Goal: Task Accomplishment & Management: Complete application form

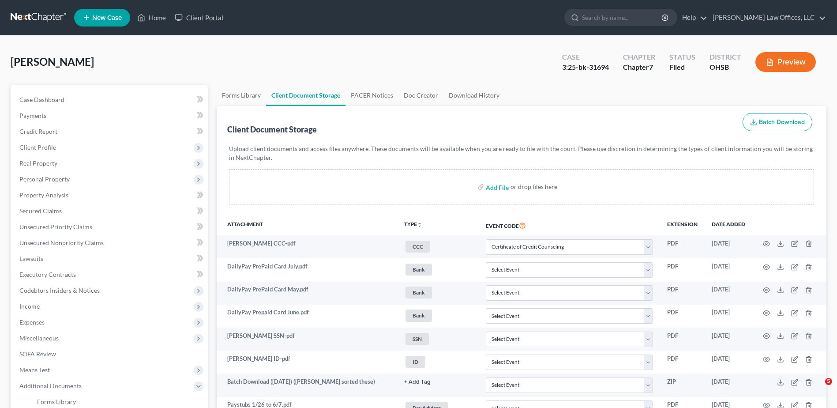
select select "7"
select select "52"
select select "37"
click at [160, 18] on link "Home" at bounding box center [152, 18] width 38 height 16
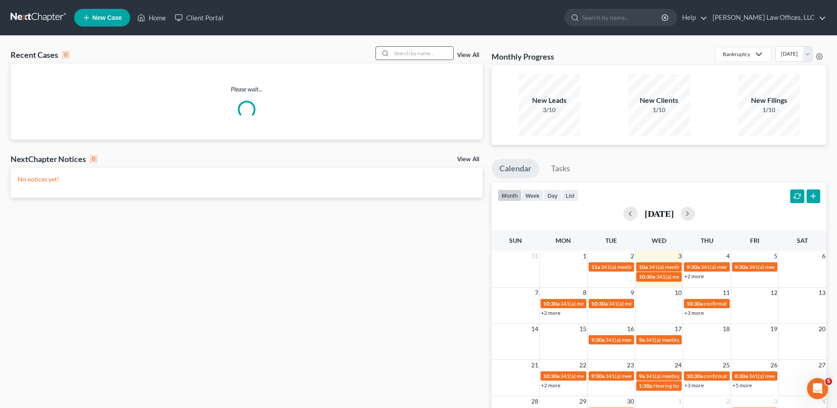
click at [436, 55] on input "search" at bounding box center [422, 53] width 62 height 13
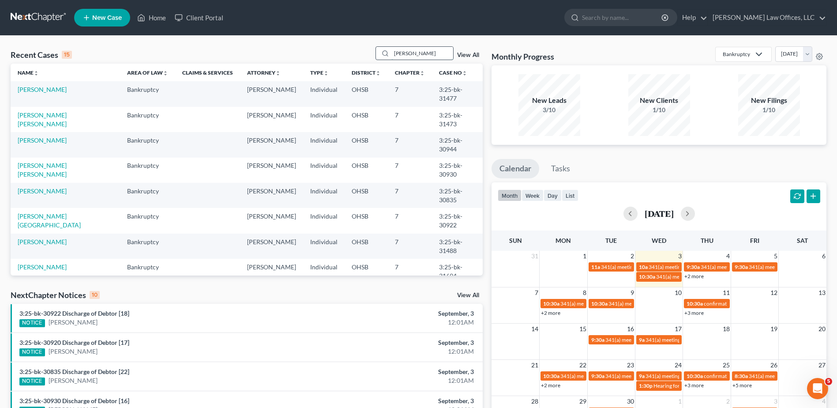
type input "koep"
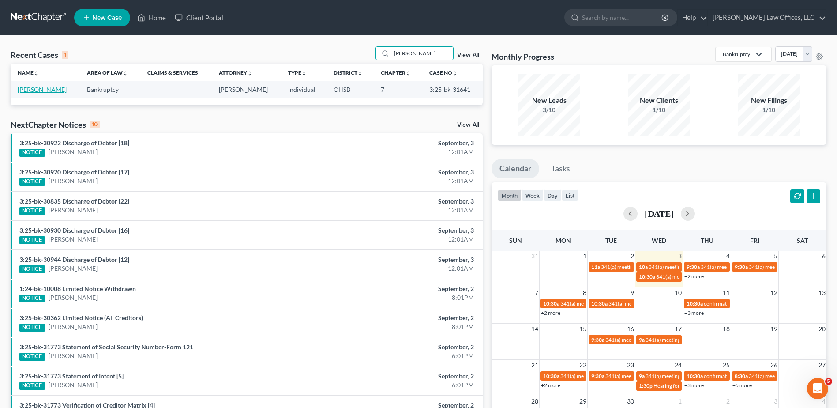
click at [61, 90] on link "[PERSON_NAME]" at bounding box center [42, 90] width 49 height 8
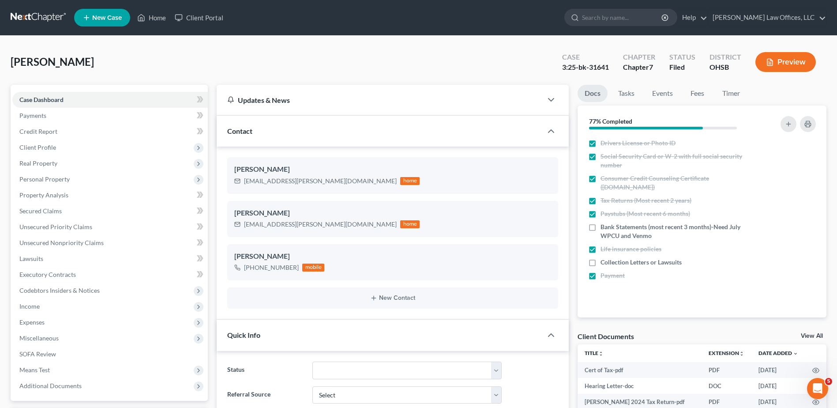
scroll to position [397, 0]
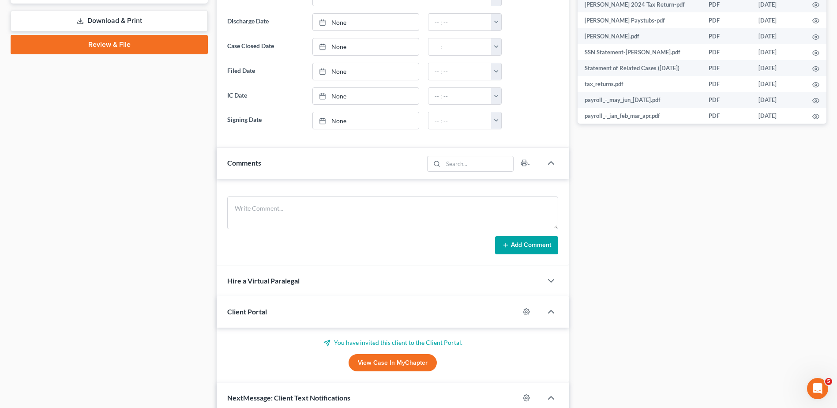
click at [384, 362] on link "View Case in MyChapter" at bounding box center [393, 363] width 88 height 18
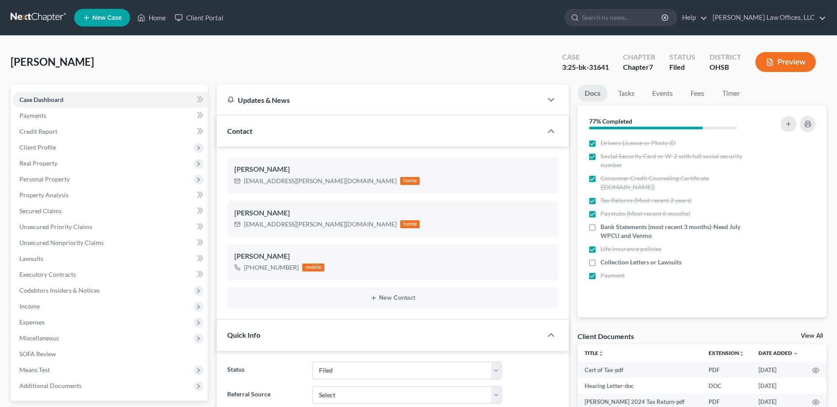
select select "3"
click at [164, 19] on link "Home" at bounding box center [152, 18] width 38 height 16
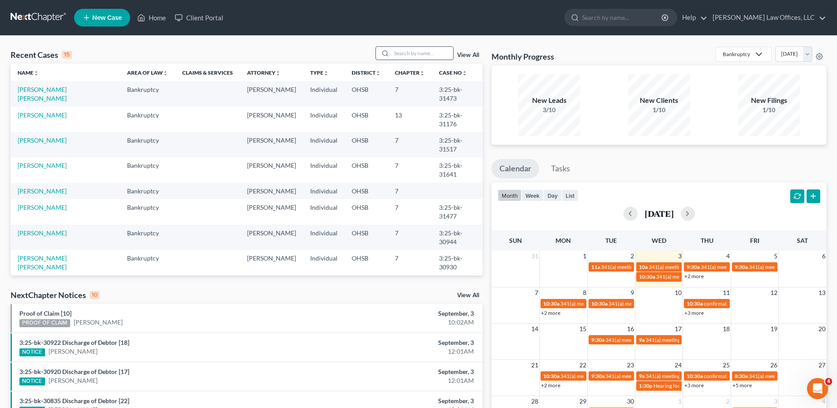
click at [423, 53] on input "search" at bounding box center [422, 53] width 62 height 13
type input "[PERSON_NAME]"
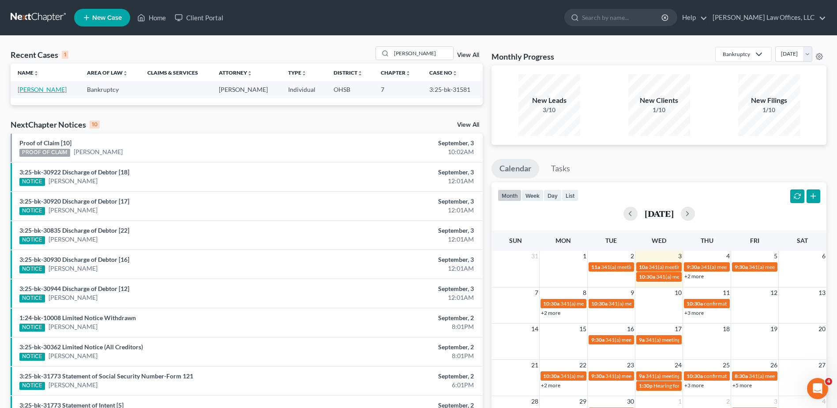
click at [49, 90] on link "[PERSON_NAME]" at bounding box center [42, 90] width 49 height 8
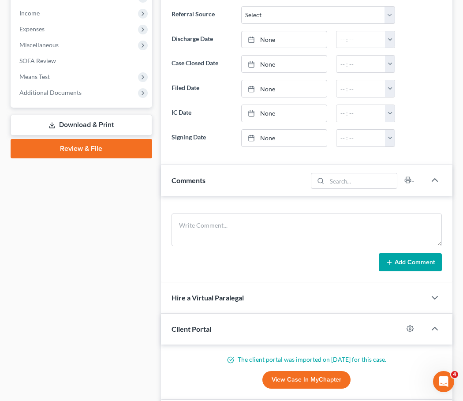
scroll to position [353, 0]
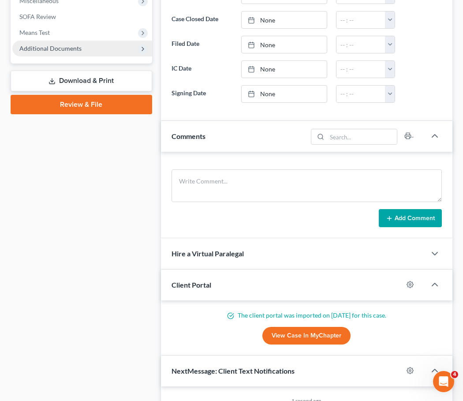
click at [61, 49] on span "Additional Documents" at bounding box center [50, 49] width 62 height 8
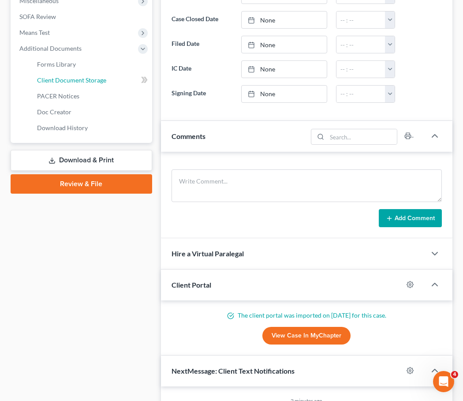
click at [64, 79] on span "Client Document Storage" at bounding box center [71, 80] width 69 height 8
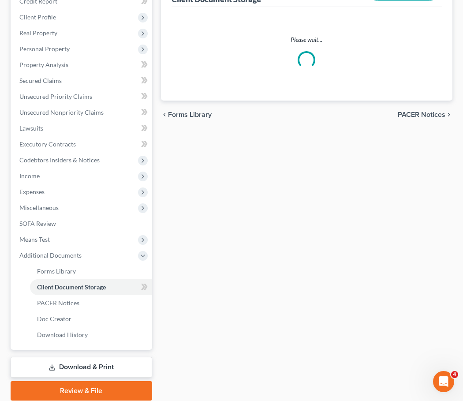
scroll to position [47, 0]
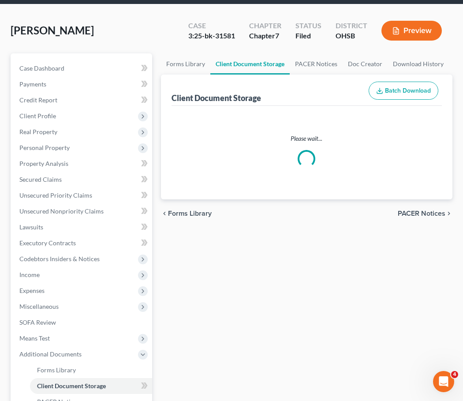
select select "7"
select select "37"
select select "52"
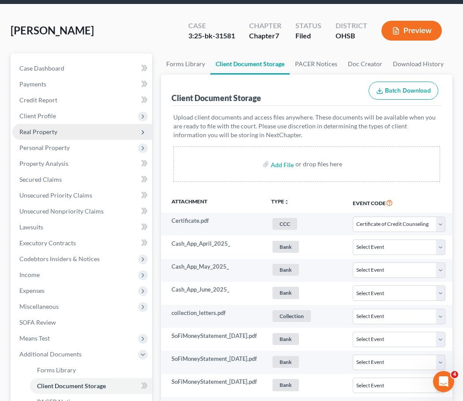
scroll to position [0, 0]
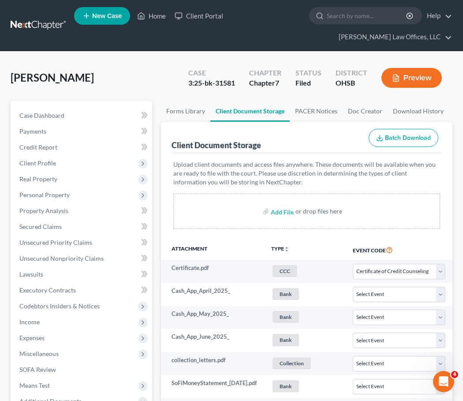
select select "7"
select select "37"
select select "52"
select select "7"
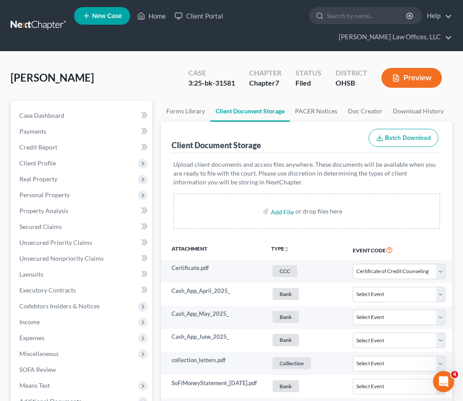
select select "7"
select select "37"
select select "52"
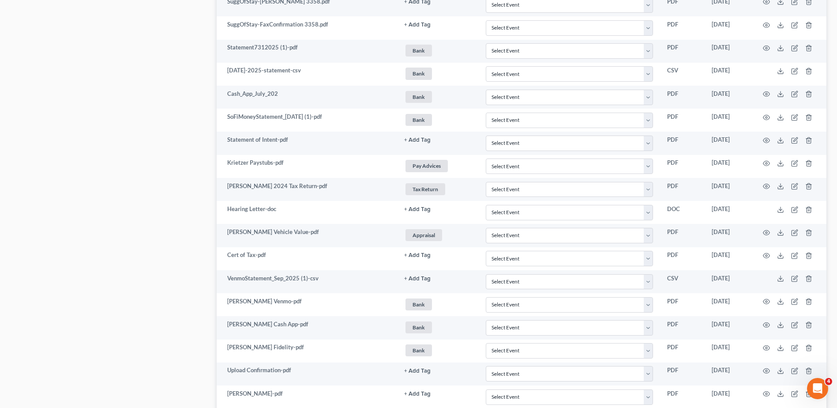
scroll to position [1118, 0]
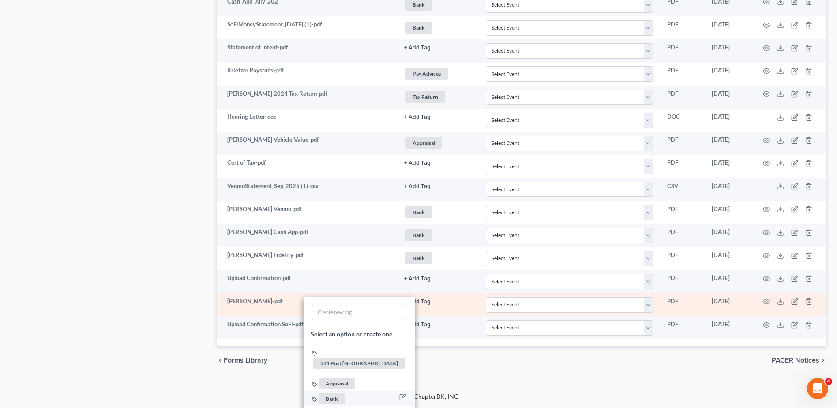
click at [328, 393] on span "Bank" at bounding box center [332, 398] width 26 height 11
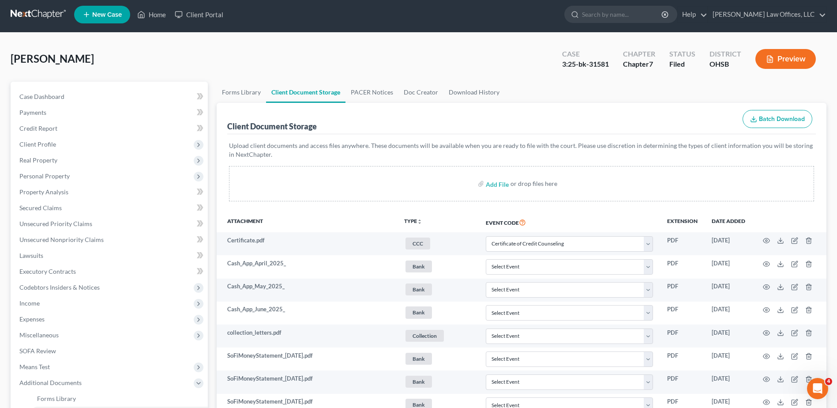
scroll to position [0, 0]
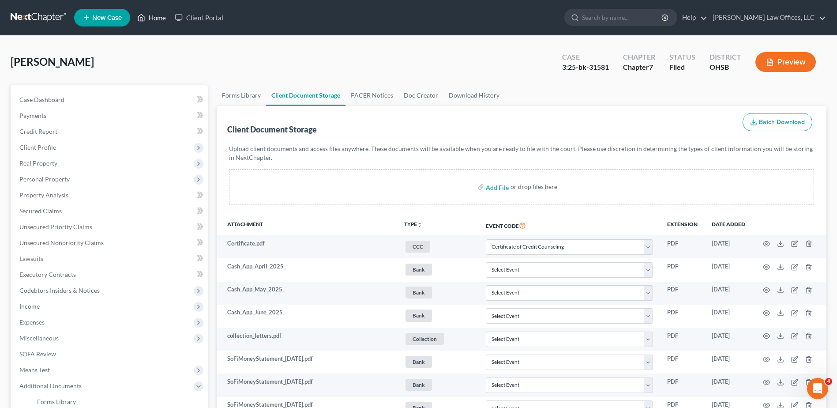
click at [156, 19] on link "Home" at bounding box center [152, 18] width 38 height 16
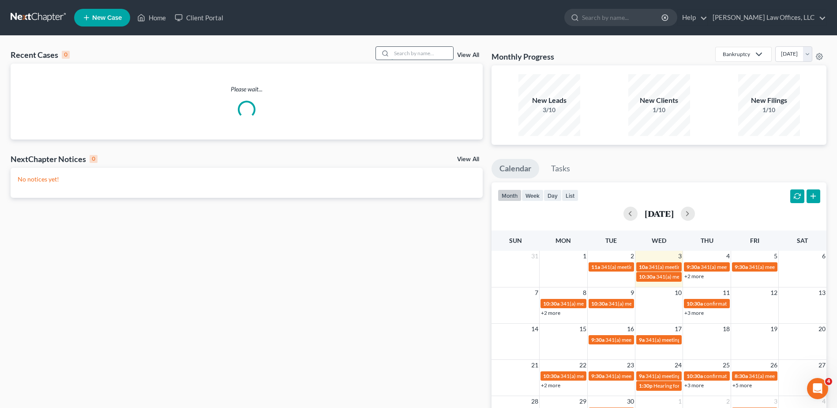
click at [412, 53] on input "search" at bounding box center [422, 53] width 62 height 13
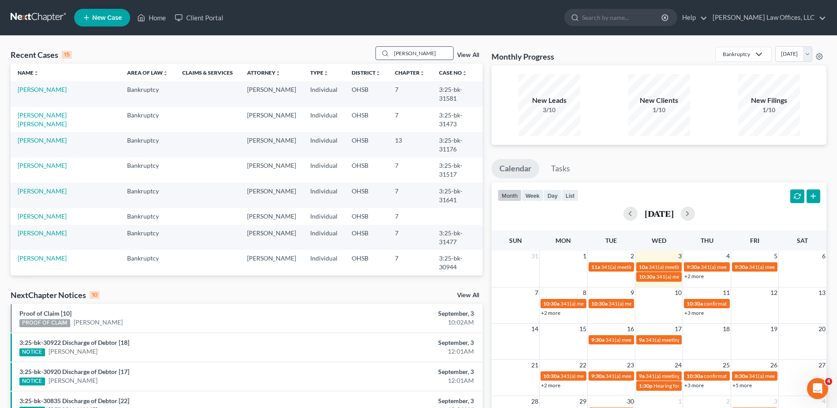
type input "[PERSON_NAME]"
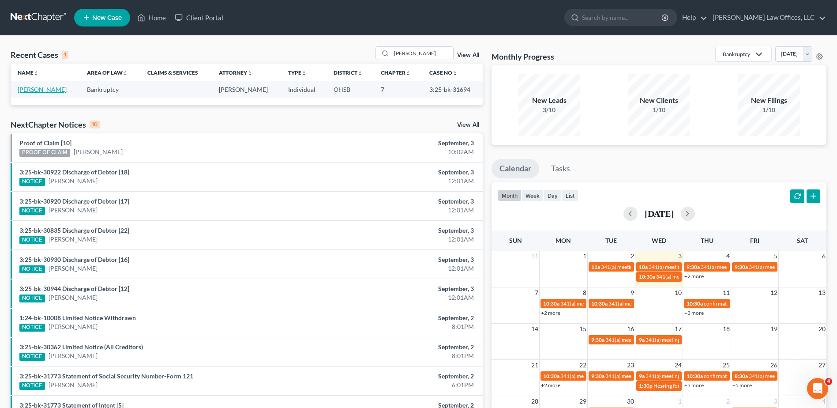
click at [22, 90] on link "[PERSON_NAME]" at bounding box center [42, 90] width 49 height 8
select select "4"
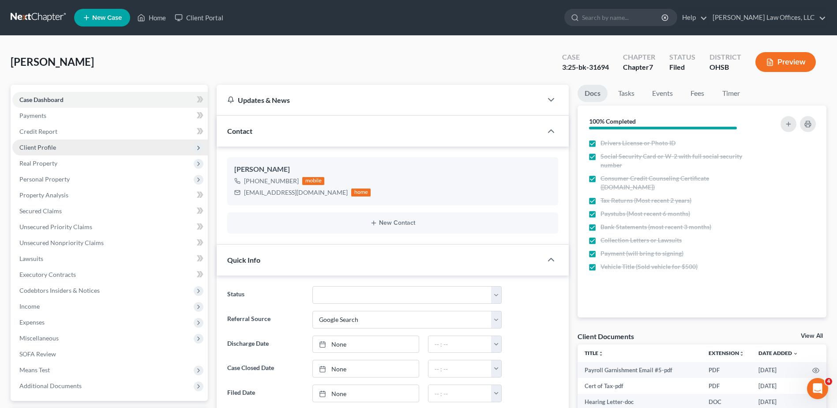
click at [48, 149] on span "Client Profile" at bounding box center [37, 147] width 37 height 8
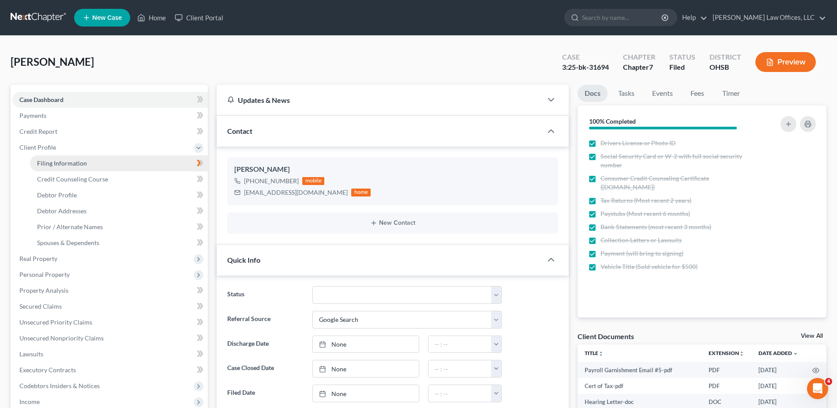
click at [52, 163] on span "Filing Information" at bounding box center [62, 163] width 50 height 8
select select "1"
select select "0"
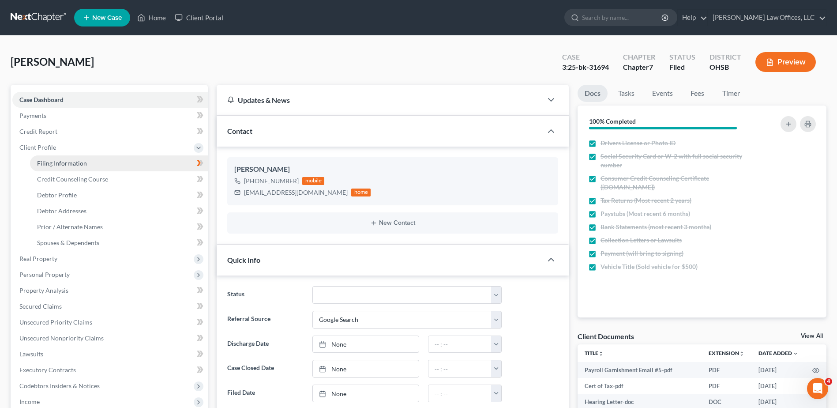
select select "36"
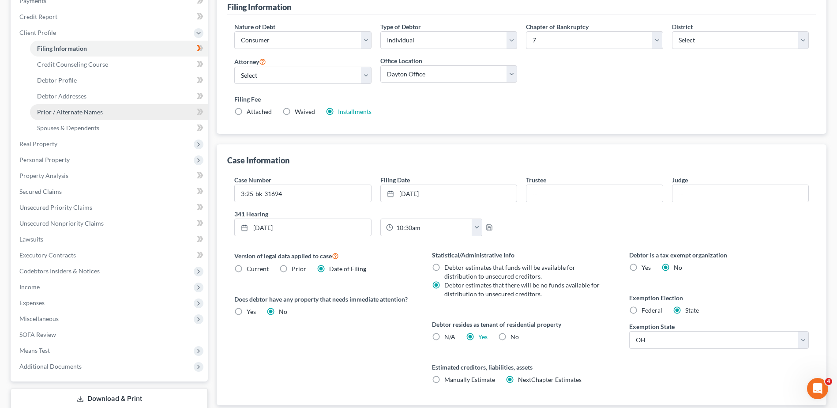
scroll to position [132, 0]
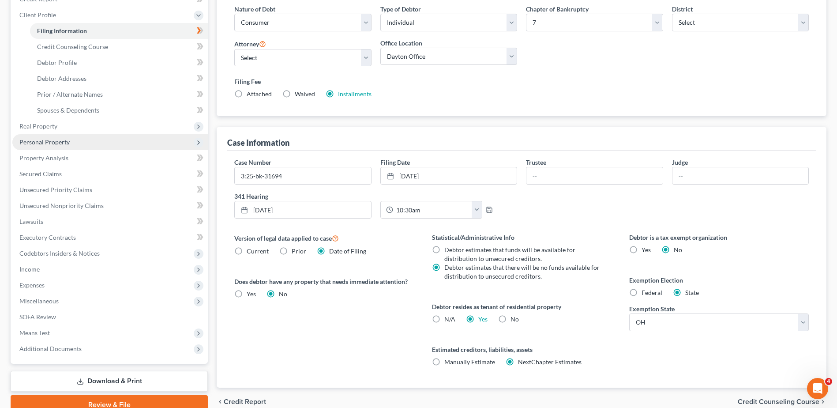
click at [39, 144] on span "Personal Property" at bounding box center [44, 142] width 50 height 8
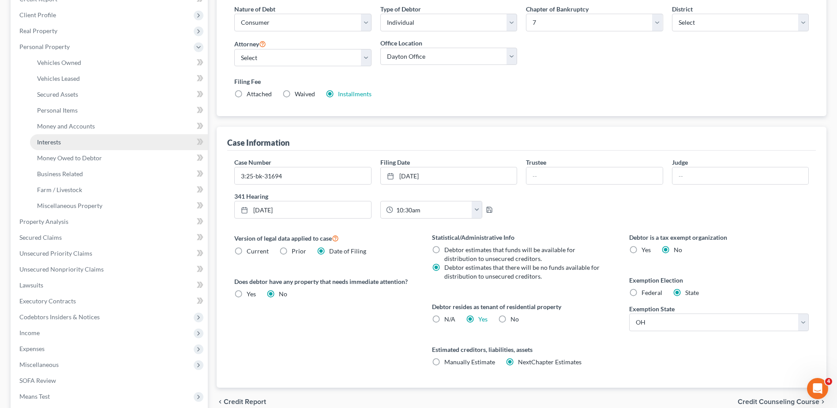
click at [53, 143] on span "Interests" at bounding box center [49, 142] width 24 height 8
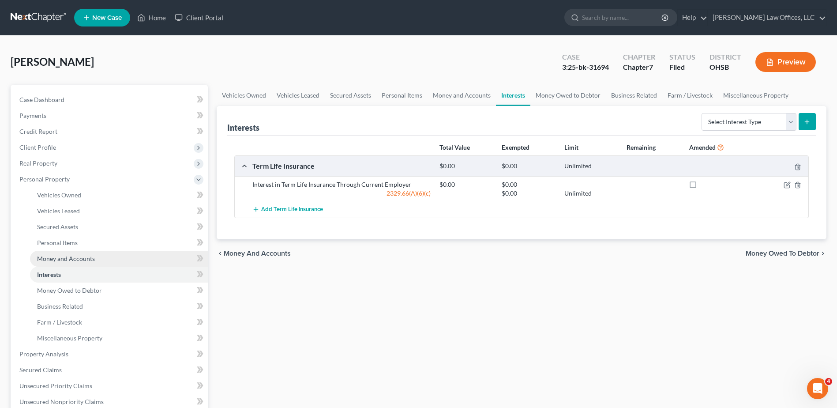
click at [75, 255] on span "Money and Accounts" at bounding box center [66, 259] width 58 height 8
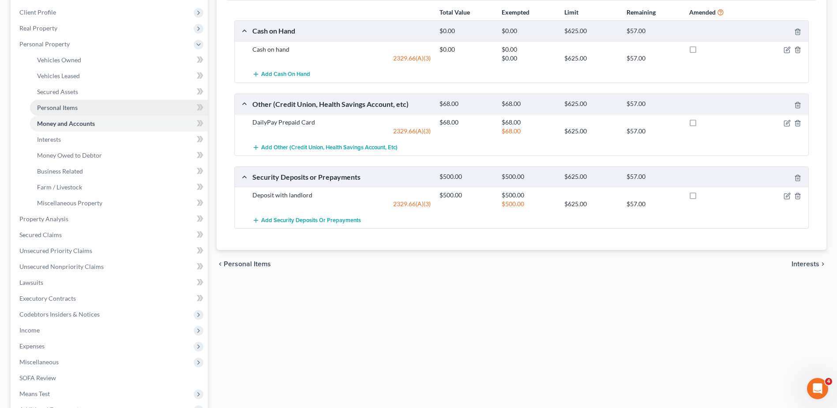
scroll to position [236, 0]
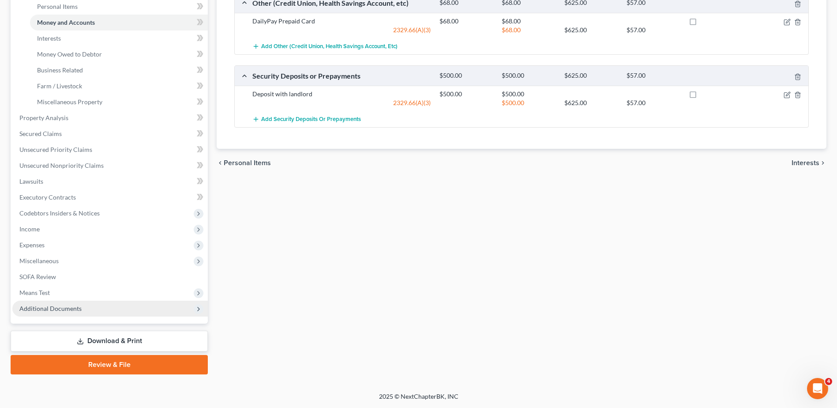
click at [60, 306] on span "Additional Documents" at bounding box center [50, 308] width 62 height 8
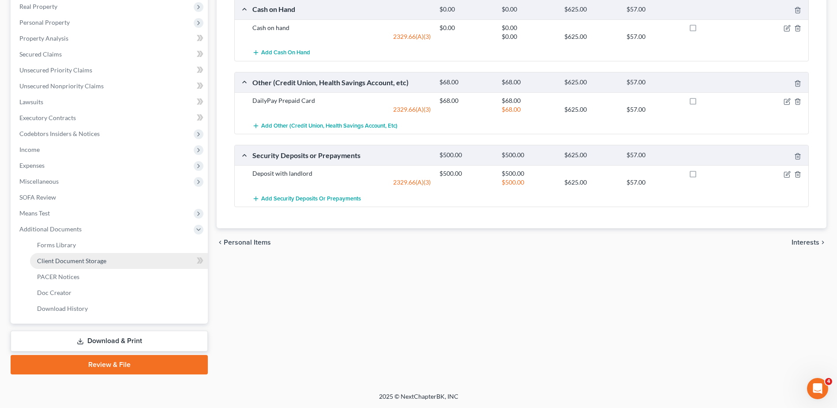
click at [75, 262] on span "Client Document Storage" at bounding box center [71, 261] width 69 height 8
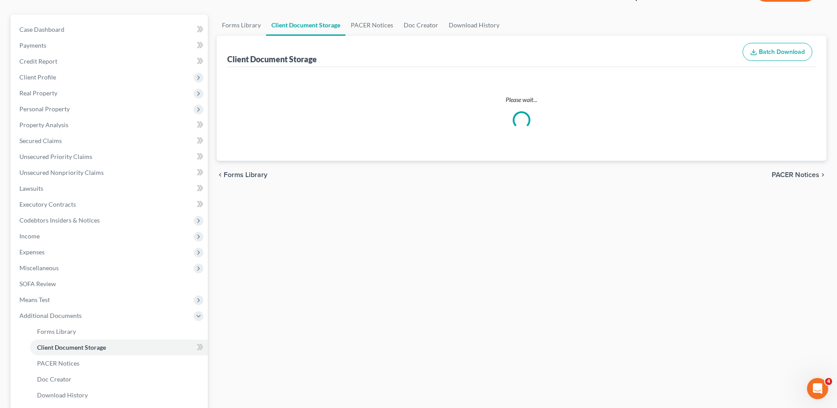
scroll to position [21, 0]
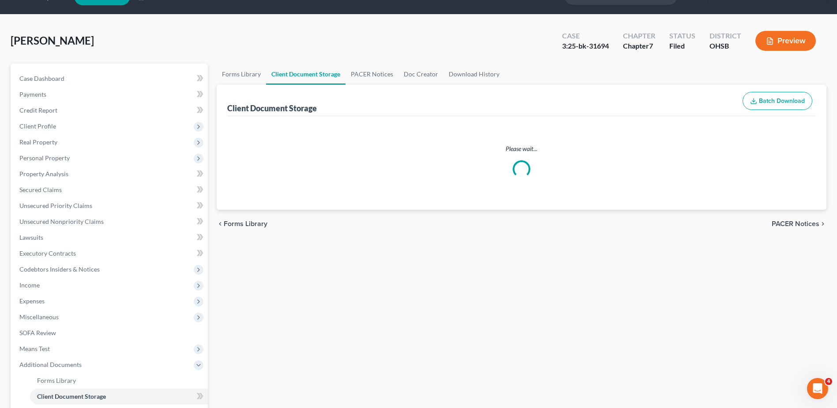
select select "7"
select select "52"
select select "37"
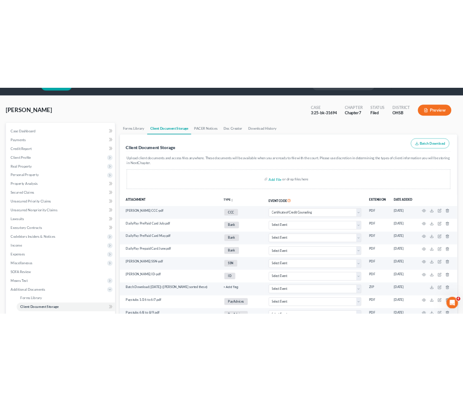
scroll to position [0, 0]
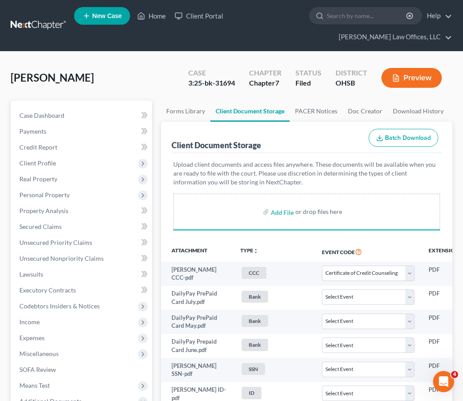
select select "7"
select select "52"
select select "37"
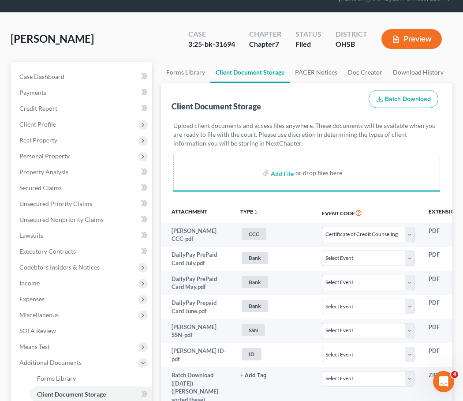
select select "7"
select select "52"
select select "37"
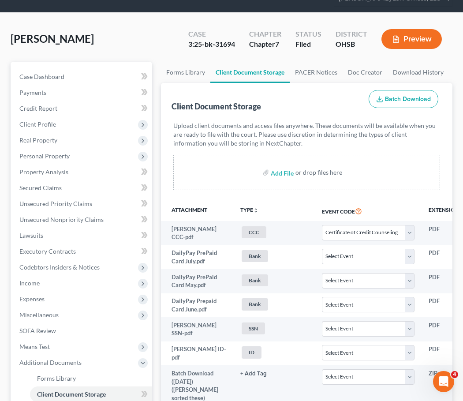
scroll to position [496, 0]
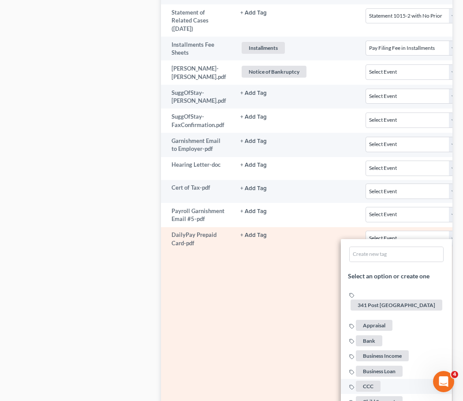
scroll to position [584, 0]
click at [368, 334] on span "Bank" at bounding box center [369, 339] width 26 height 11
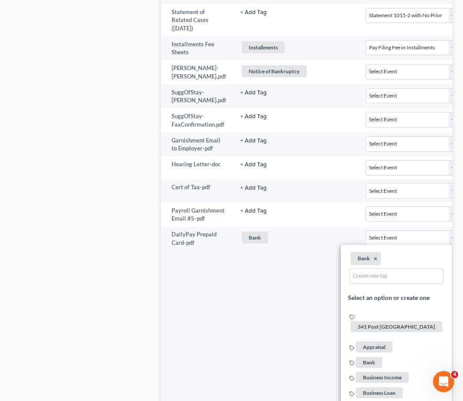
click at [142, 295] on div "Case Dashboard Payments Invoices Payments Payments Credit Report Client Profile" at bounding box center [81, 311] width 150 height 1590
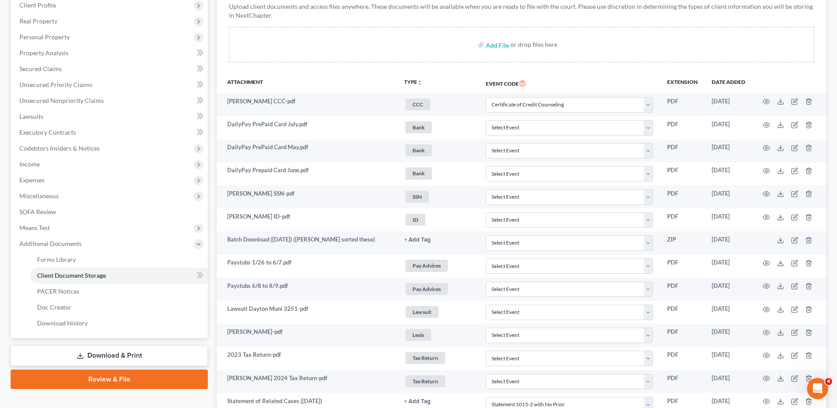
scroll to position [0, 0]
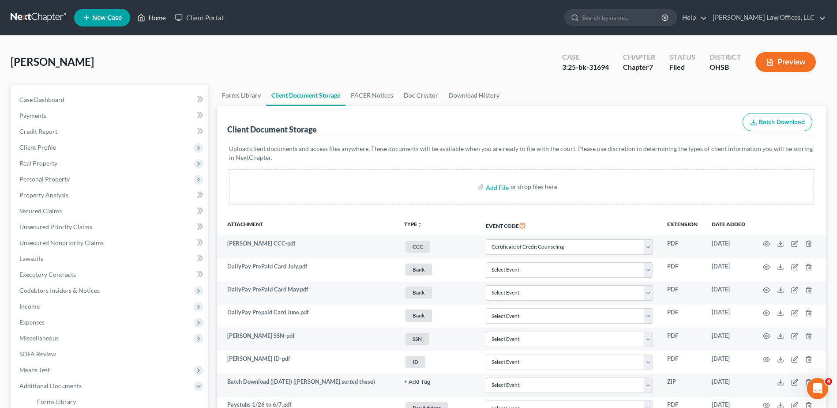
drag, startPoint x: 159, startPoint y: 16, endPoint x: 227, endPoint y: 43, distance: 72.7
click at [159, 16] on link "Home" at bounding box center [152, 18] width 38 height 16
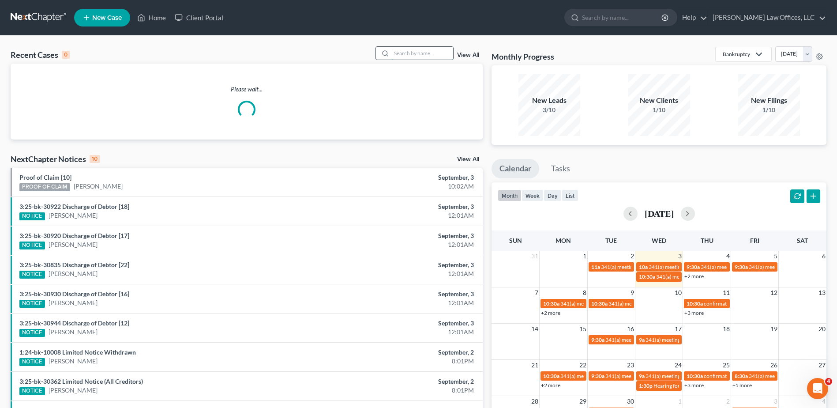
click at [430, 54] on input "search" at bounding box center [422, 53] width 62 height 13
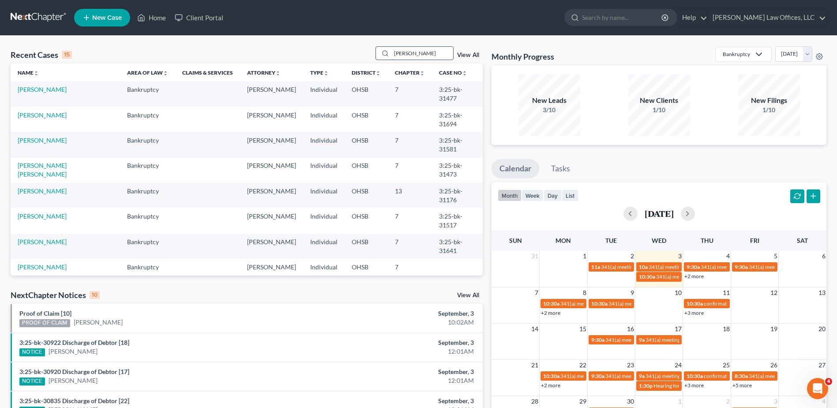
type input "[PERSON_NAME]"
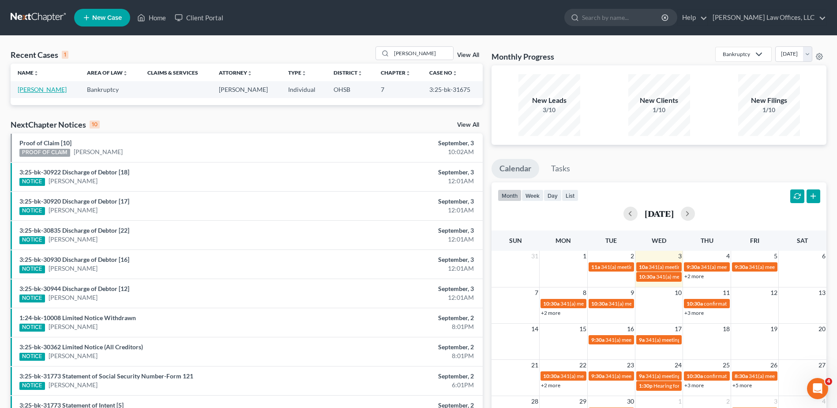
click at [49, 90] on link "[PERSON_NAME]" at bounding box center [42, 90] width 49 height 8
select select "4"
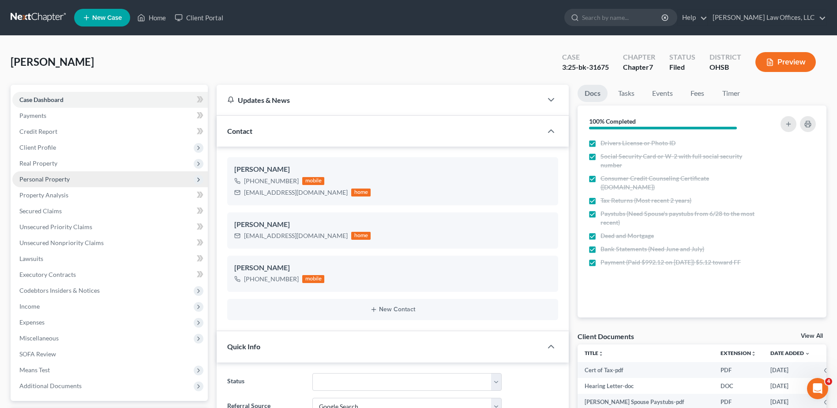
click at [51, 178] on span "Personal Property" at bounding box center [44, 179] width 50 height 8
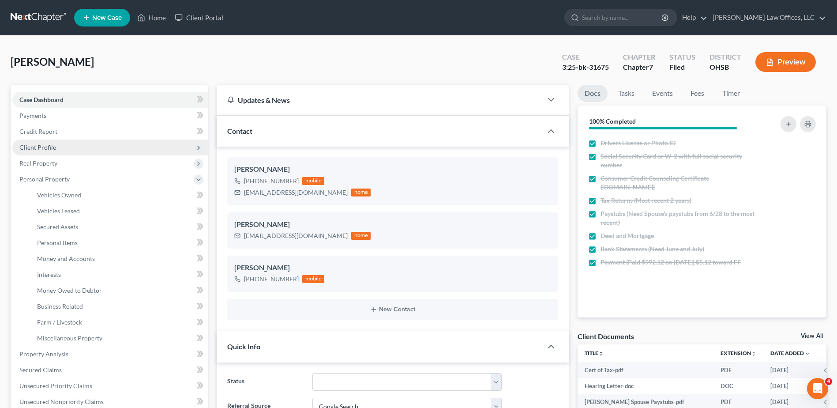
click at [51, 144] on span "Client Profile" at bounding box center [37, 147] width 37 height 8
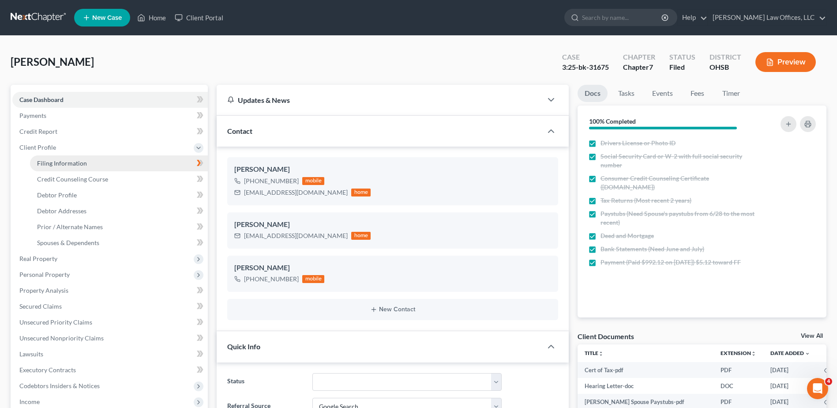
click at [50, 161] on span "Filing Information" at bounding box center [62, 163] width 50 height 8
select select "1"
select select "0"
select select "62"
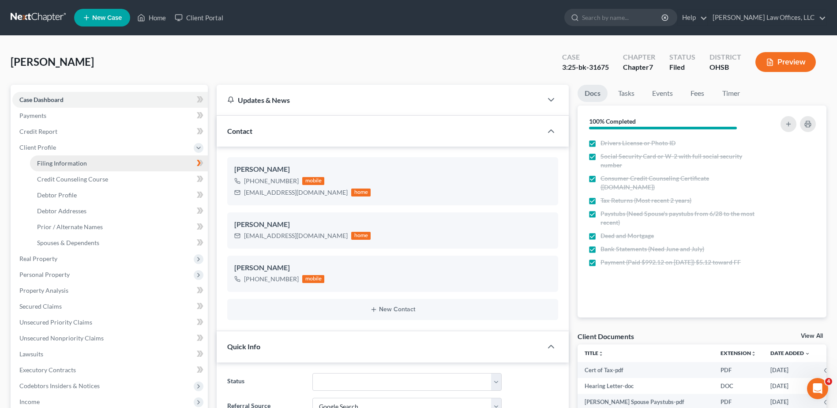
select select "0"
select select "36"
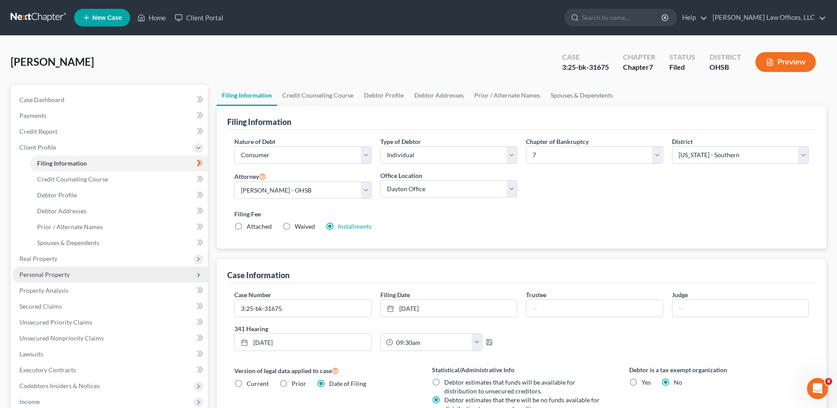
click at [50, 277] on span "Personal Property" at bounding box center [44, 274] width 50 height 8
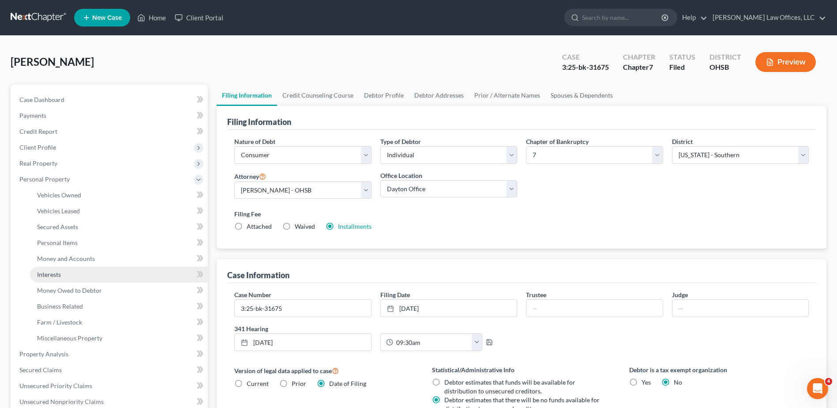
click at [48, 270] on span "Interests" at bounding box center [49, 274] width 24 height 8
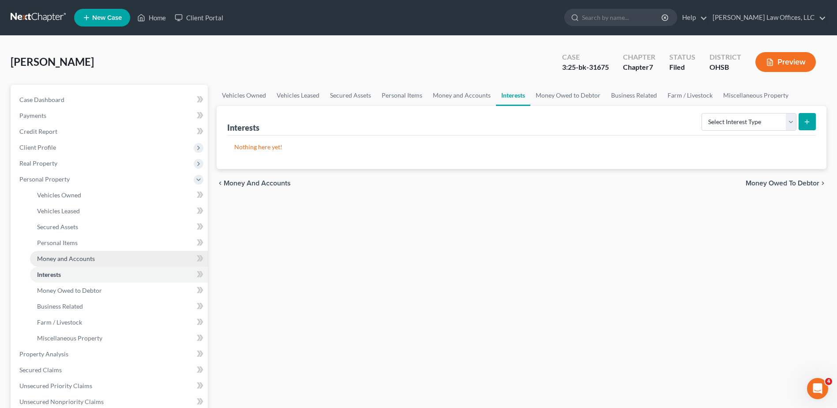
click at [58, 259] on span "Money and Accounts" at bounding box center [66, 259] width 58 height 8
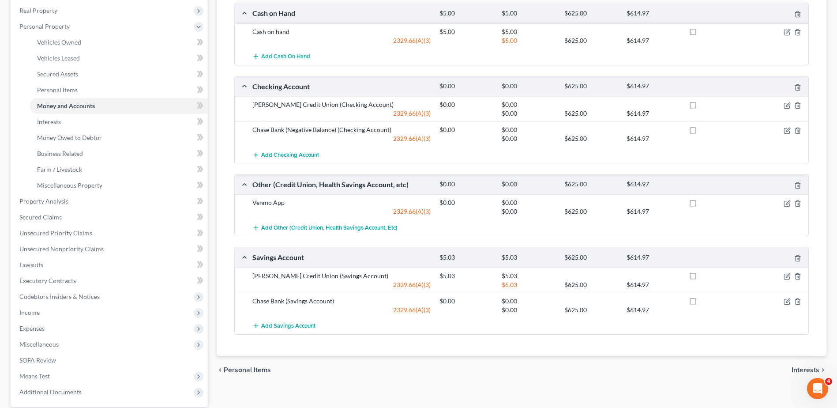
scroll to position [132, 0]
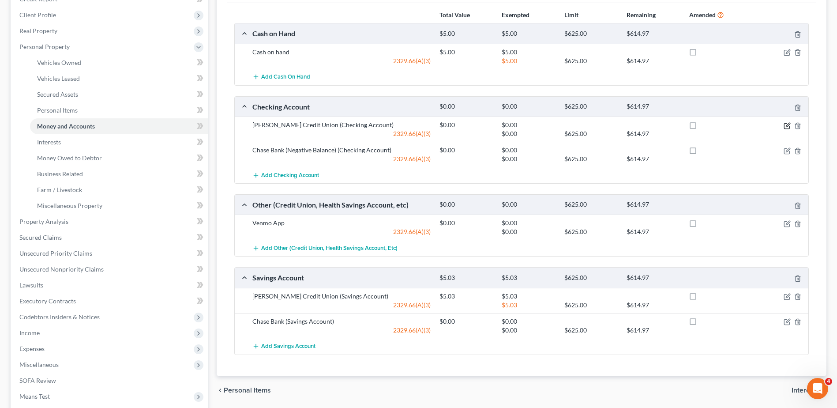
click at [784, 125] on icon "button" at bounding box center [787, 125] width 7 height 7
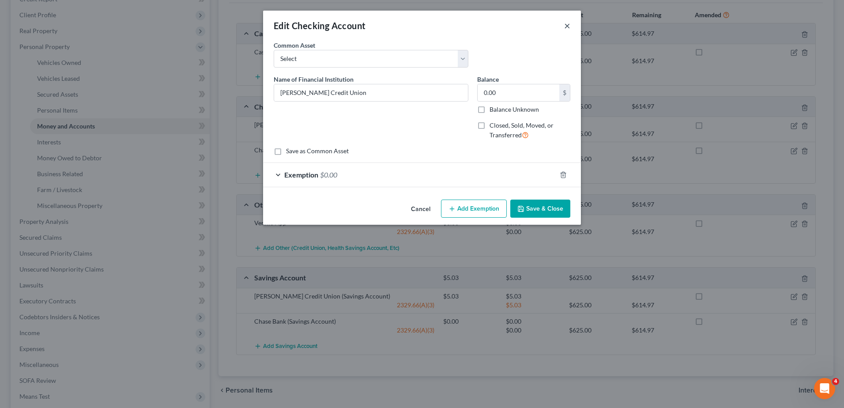
click at [566, 26] on button "×" at bounding box center [567, 25] width 6 height 11
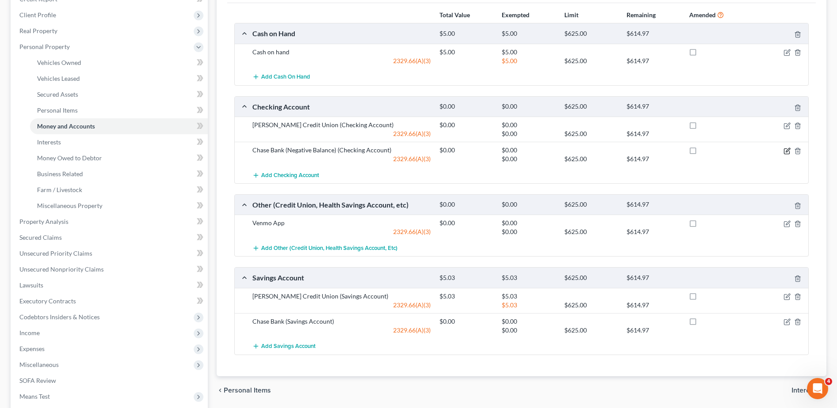
click at [786, 153] on icon "button" at bounding box center [787, 150] width 7 height 7
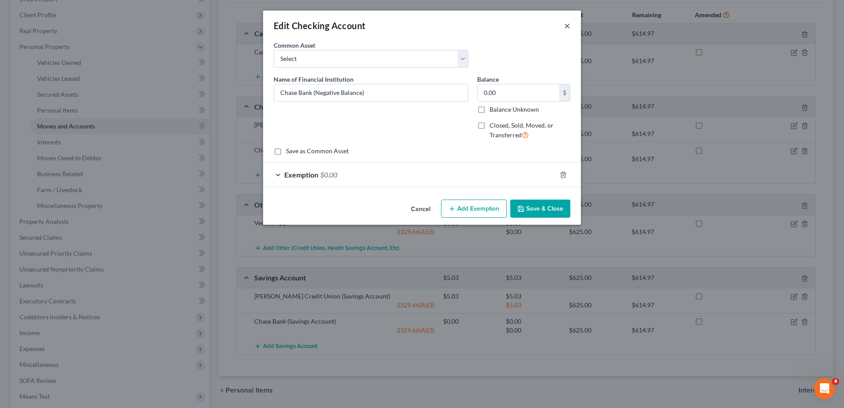
click at [566, 26] on button "×" at bounding box center [567, 25] width 6 height 11
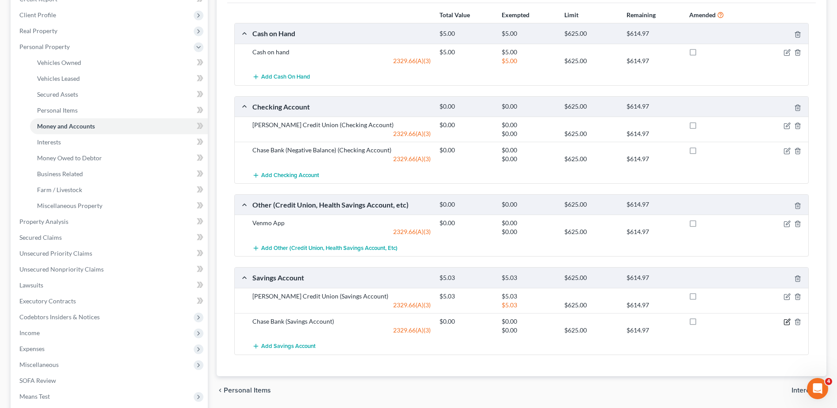
click at [787, 323] on icon "button" at bounding box center [788, 321] width 4 height 4
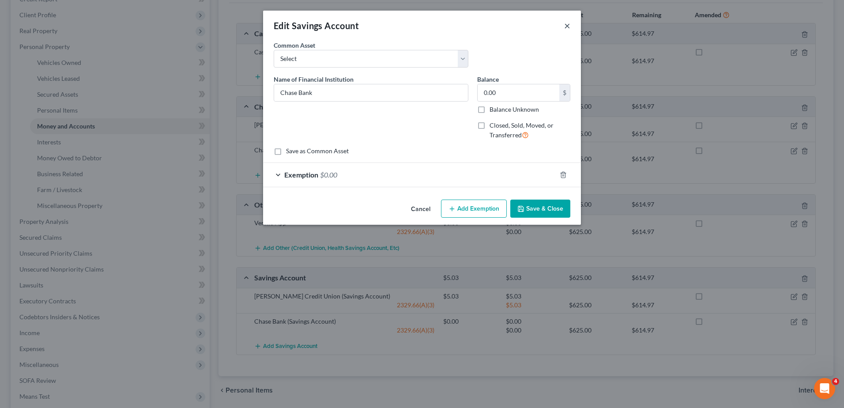
click at [566, 24] on button "×" at bounding box center [567, 25] width 6 height 11
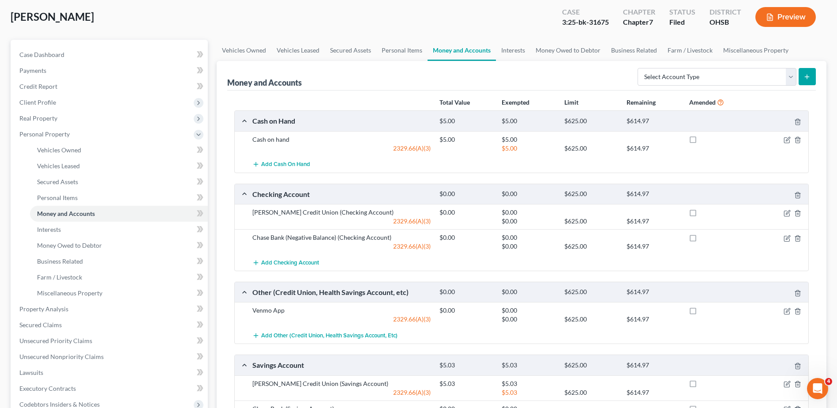
scroll to position [0, 0]
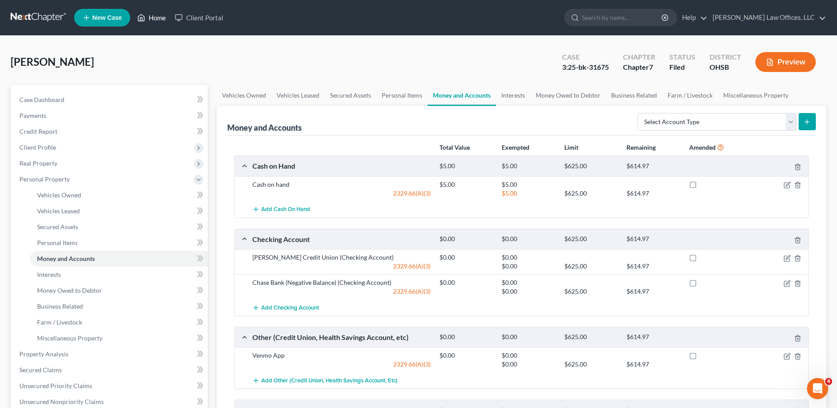
click at [159, 18] on link "Home" at bounding box center [152, 18] width 38 height 16
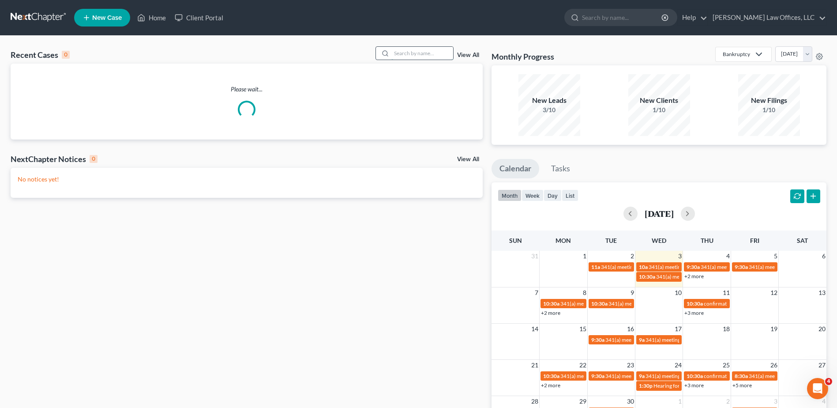
click at [422, 53] on input "search" at bounding box center [422, 53] width 62 height 13
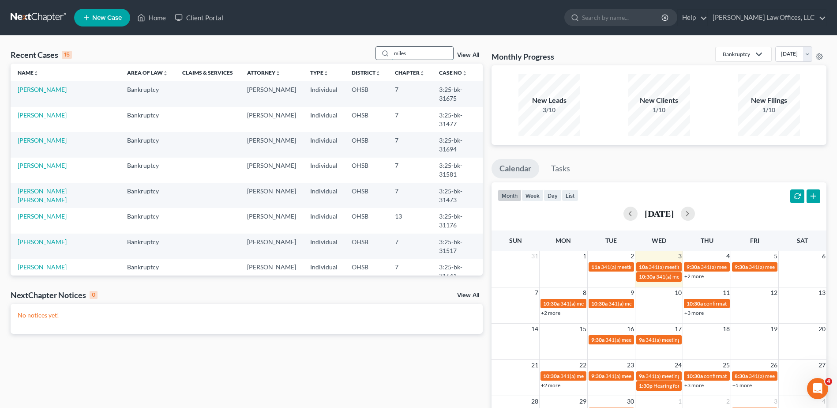
type input "miles"
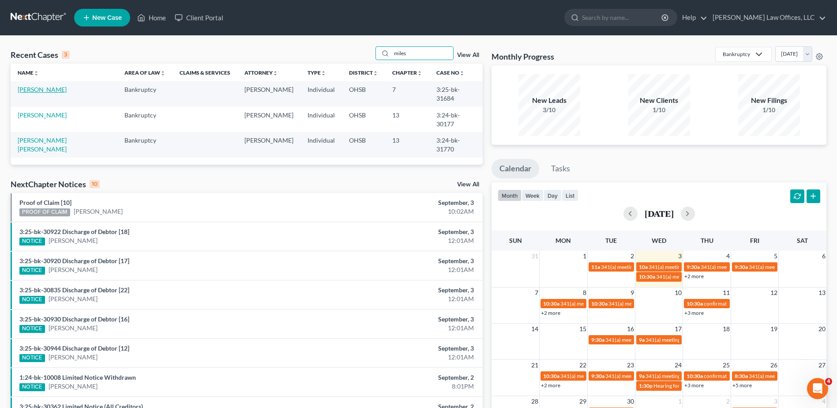
click at [34, 92] on link "[PERSON_NAME]" at bounding box center [42, 90] width 49 height 8
select select "0"
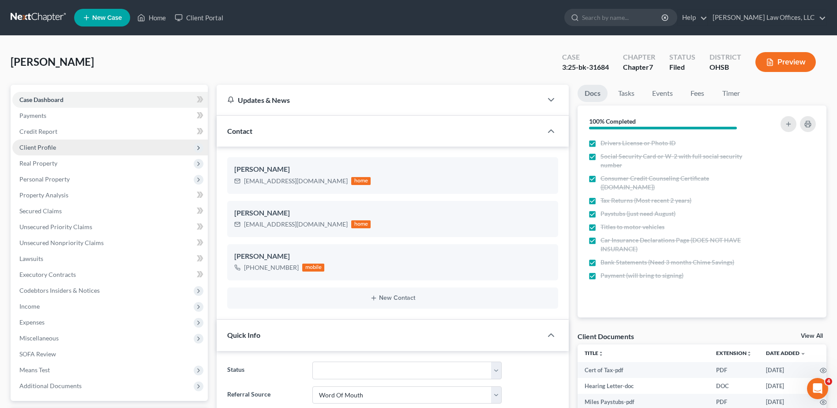
click at [46, 148] on span "Client Profile" at bounding box center [37, 147] width 37 height 8
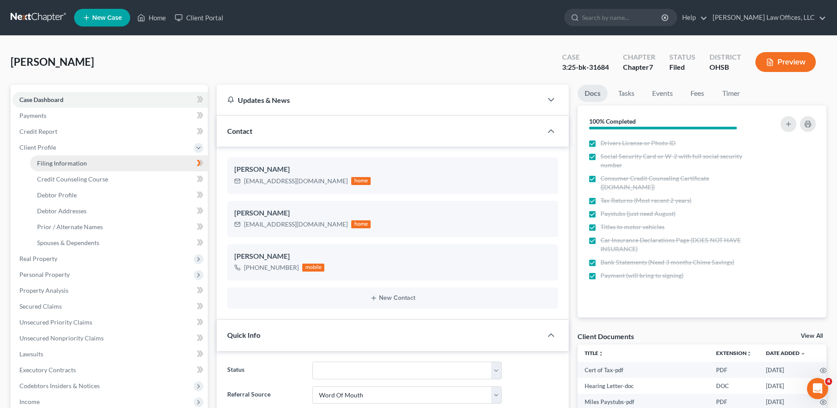
click at [49, 161] on span "Filing Information" at bounding box center [62, 163] width 50 height 8
select select "1"
select select "0"
select select "62"
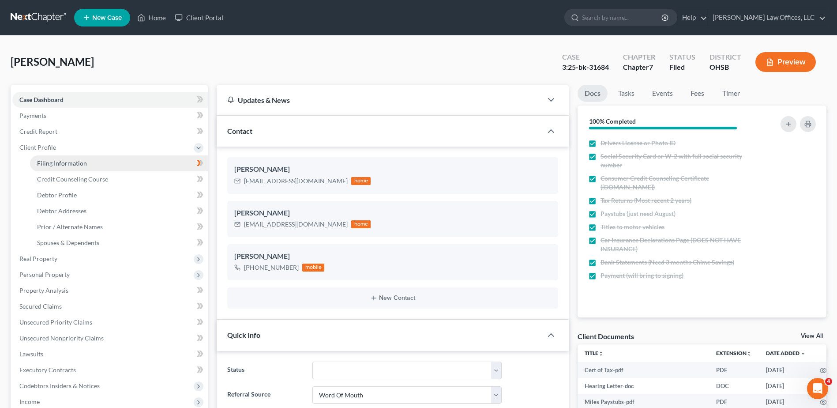
select select "0"
select select "36"
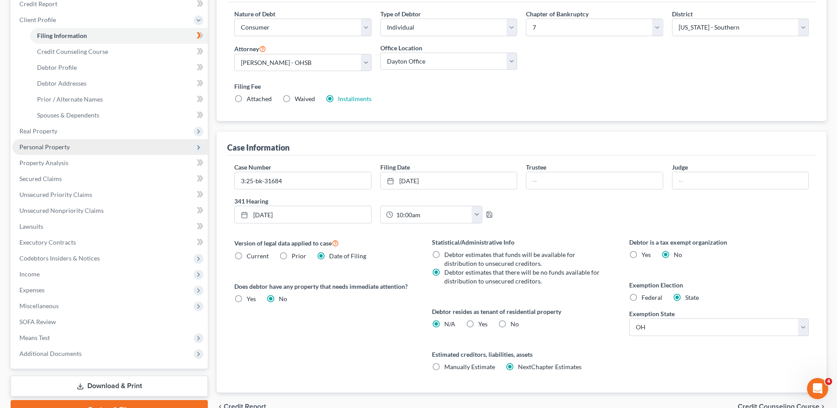
scroll to position [132, 0]
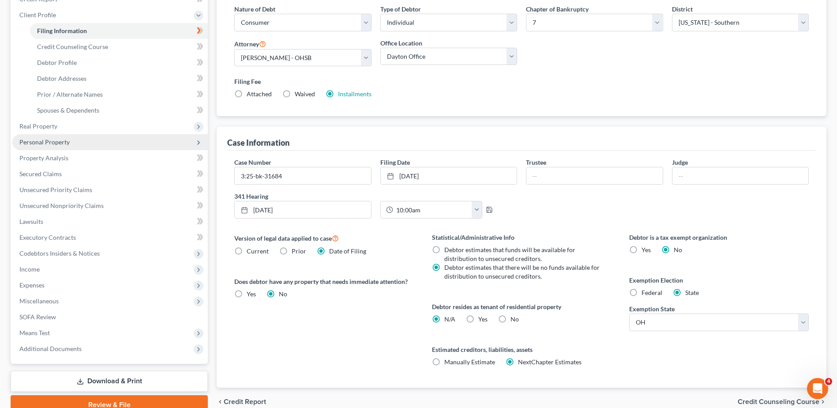
click at [51, 143] on span "Personal Property" at bounding box center [44, 142] width 50 height 8
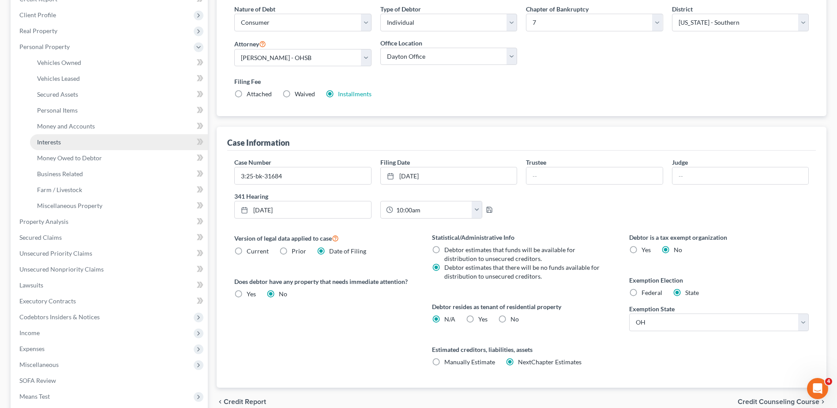
click at [58, 144] on span "Interests" at bounding box center [49, 142] width 24 height 8
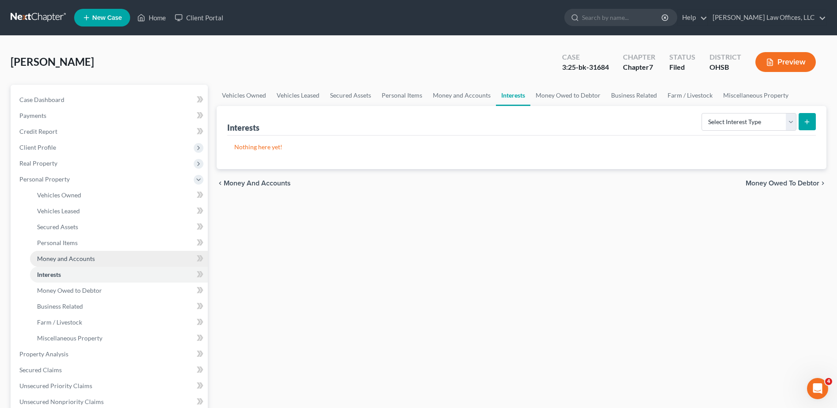
click at [68, 255] on span "Money and Accounts" at bounding box center [66, 259] width 58 height 8
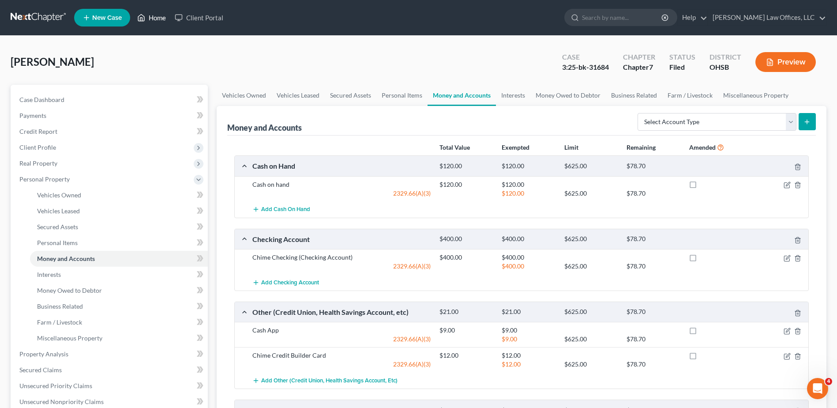
click at [158, 15] on link "Home" at bounding box center [152, 18] width 38 height 16
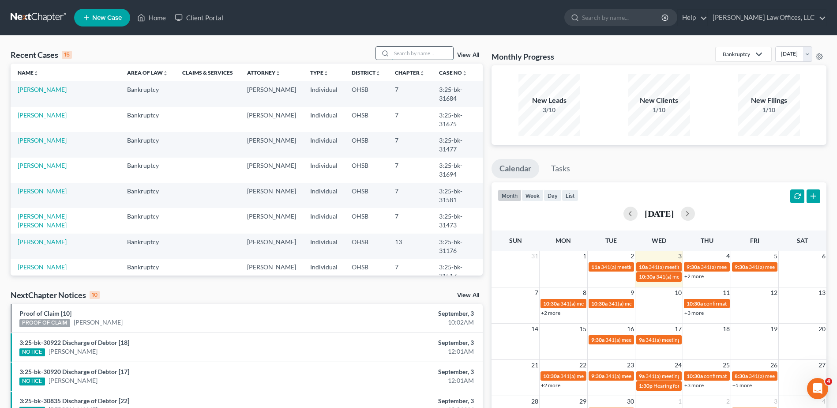
click at [409, 55] on input "search" at bounding box center [422, 53] width 62 height 13
type input "[PERSON_NAME]"
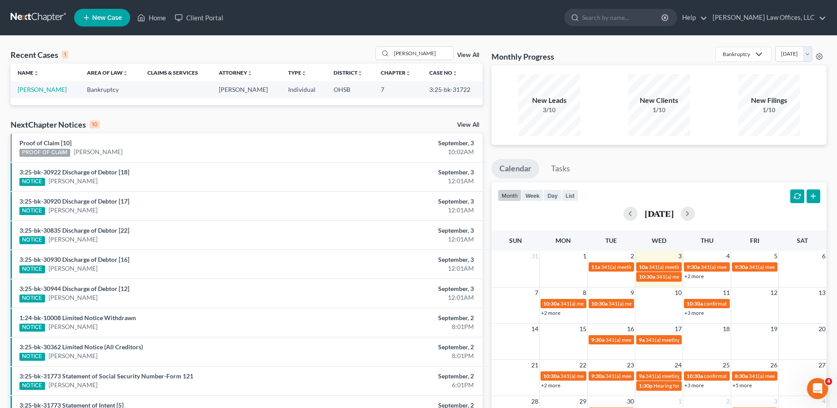
click at [43, 85] on td "[PERSON_NAME]" at bounding box center [45, 89] width 69 height 16
click at [42, 88] on link "[PERSON_NAME]" at bounding box center [42, 90] width 49 height 8
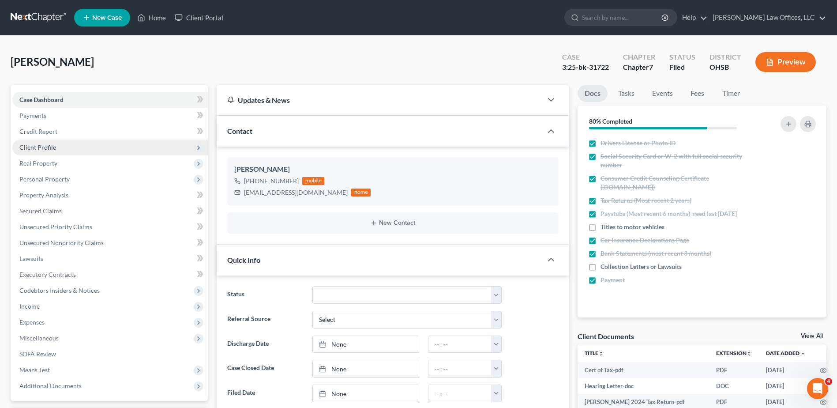
click at [40, 147] on span "Client Profile" at bounding box center [37, 147] width 37 height 8
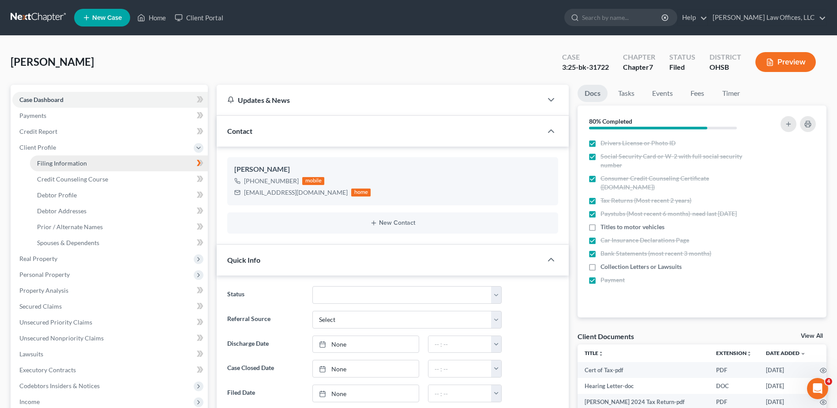
click at [48, 160] on span "Filing Information" at bounding box center [62, 163] width 50 height 8
select select "1"
select select "0"
select select "62"
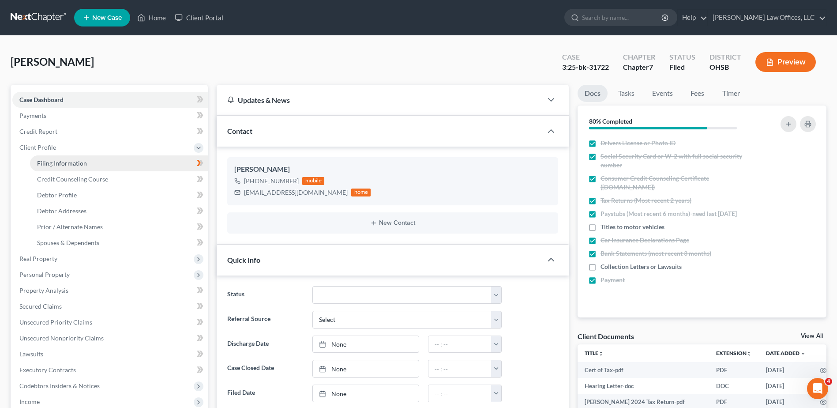
select select "0"
select select "36"
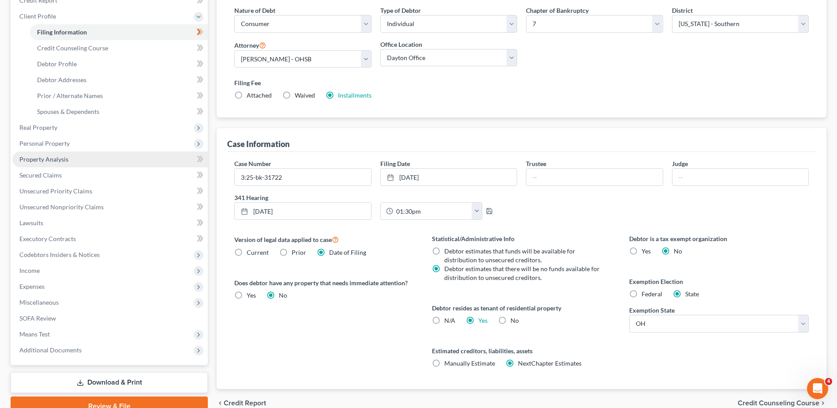
scroll to position [132, 0]
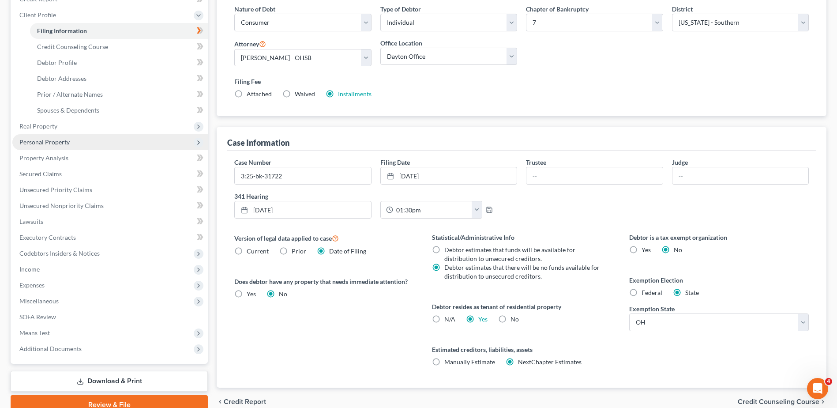
click at [49, 143] on span "Personal Property" at bounding box center [44, 142] width 50 height 8
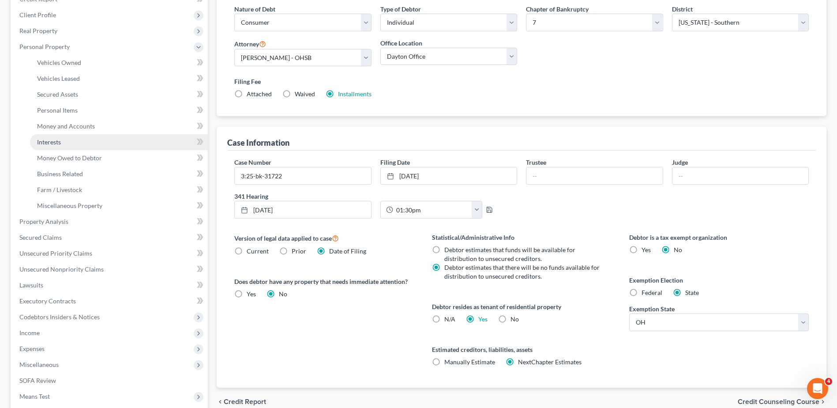
click at [61, 142] on link "Interests" at bounding box center [119, 142] width 178 height 16
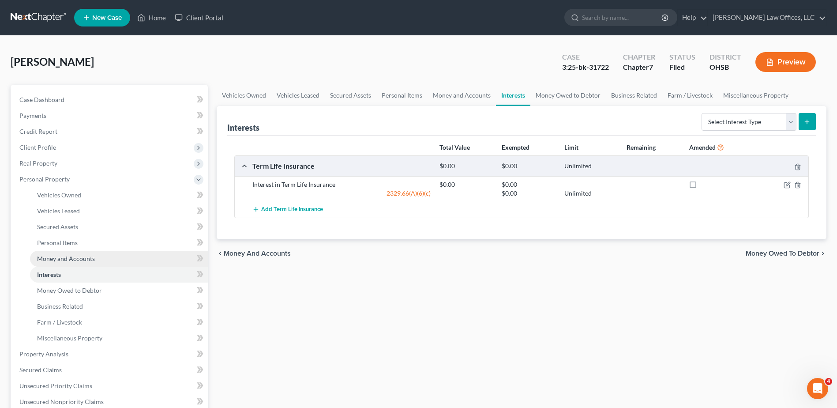
click at [78, 255] on span "Money and Accounts" at bounding box center [66, 259] width 58 height 8
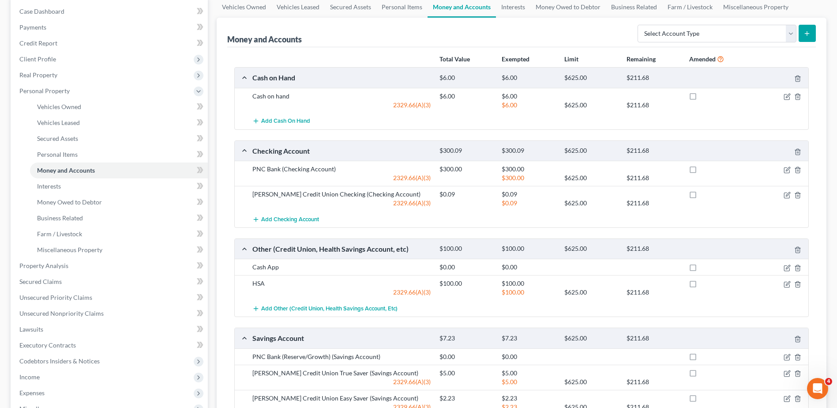
scroll to position [132, 0]
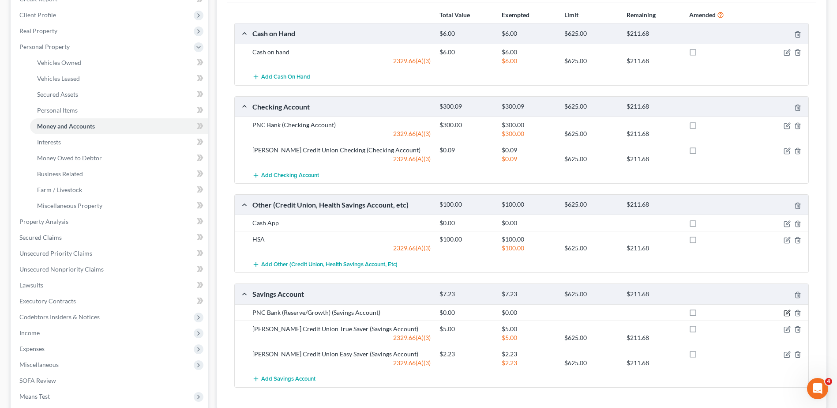
click at [787, 312] on icon "button" at bounding box center [788, 312] width 4 height 4
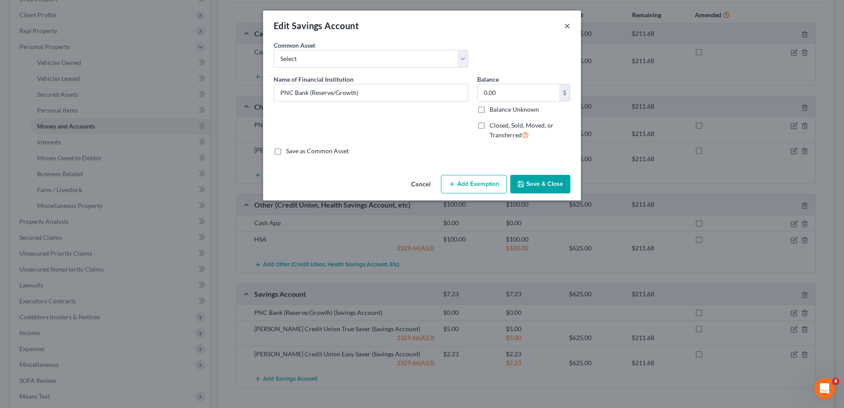
click at [566, 27] on button "×" at bounding box center [567, 25] width 6 height 11
